Goal: Navigation & Orientation: Find specific page/section

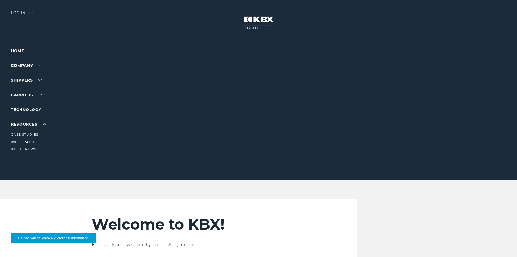
click at [33, 141] on link "Infographics" at bounding box center [26, 142] width 30 height 4
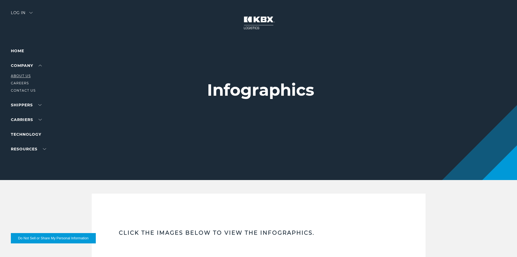
click at [29, 75] on link "About Us" at bounding box center [21, 76] width 20 height 4
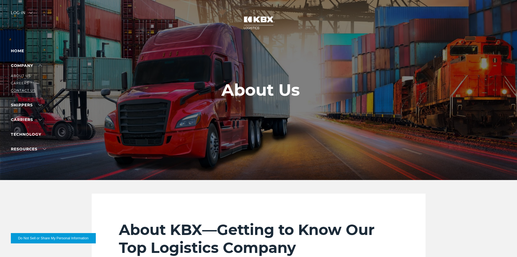
click at [29, 90] on link "Contact Us" at bounding box center [23, 90] width 25 height 4
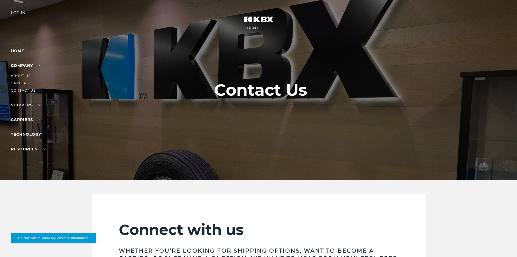
click at [27, 82] on link "Careers" at bounding box center [20, 83] width 18 height 4
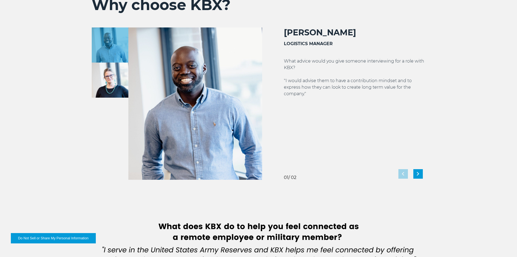
scroll to position [978, 0]
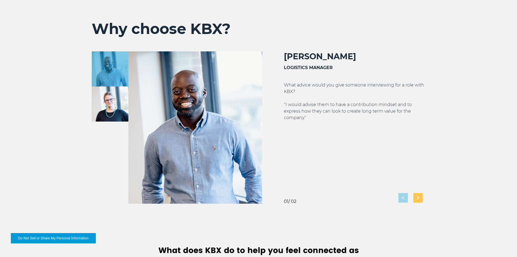
click at [416, 198] on div "Next slide" at bounding box center [419, 198] width 10 height 10
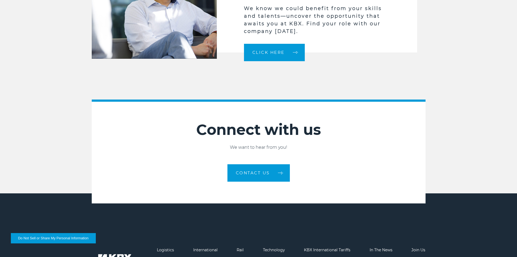
scroll to position [1494, 0]
